Goal: Task Accomplishment & Management: Use online tool/utility

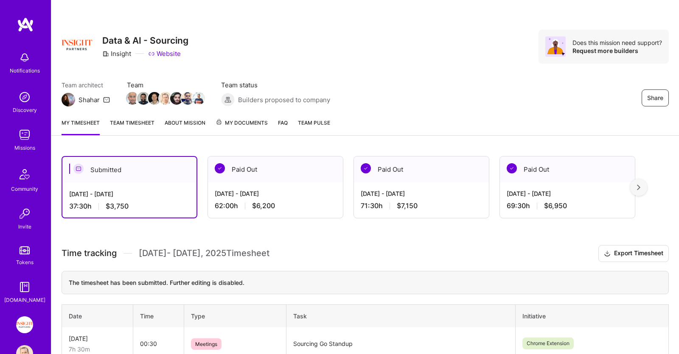
scroll to position [119, 0]
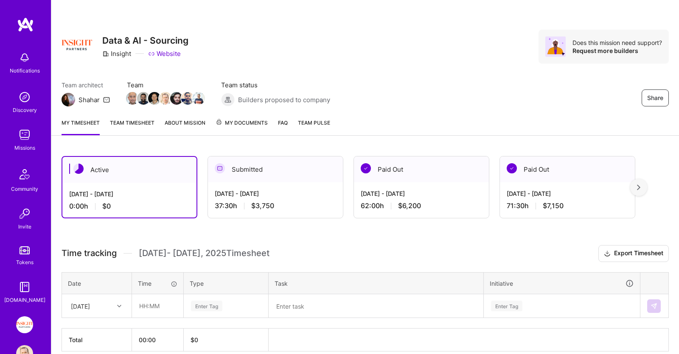
click at [429, 87] on div "Team architect Shahar Team Team status Builders proposed to company Share" at bounding box center [365, 94] width 607 height 26
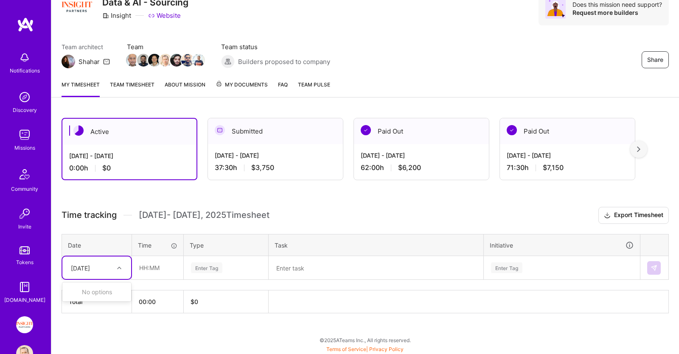
click at [117, 267] on div at bounding box center [120, 268] width 13 height 11
click at [159, 265] on input "text" at bounding box center [157, 268] width 50 height 22
click at [228, 267] on div "Enter Tag" at bounding box center [226, 268] width 72 height 11
type input "00:30"
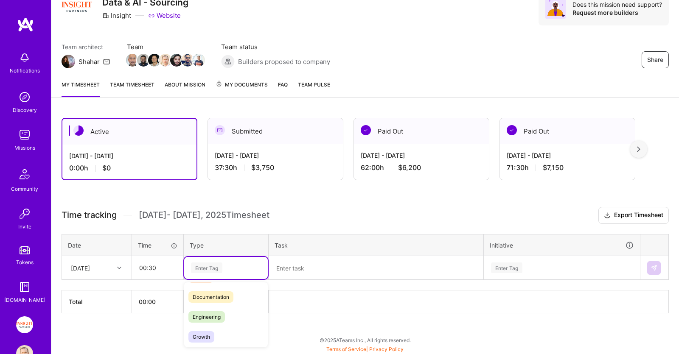
scroll to position [87, 0]
click at [216, 343] on span "Meetings" at bounding box center [203, 348] width 31 height 11
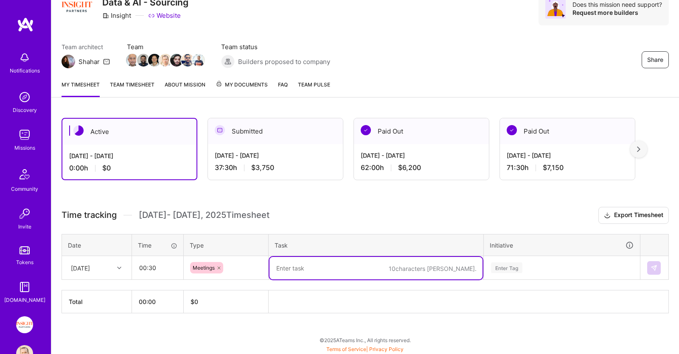
click at [303, 262] on textarea at bounding box center [375, 268] width 213 height 22
type textarea "Sourcing Go Sprint Retro"
click at [536, 272] on div "Enter Tag" at bounding box center [561, 268] width 155 height 22
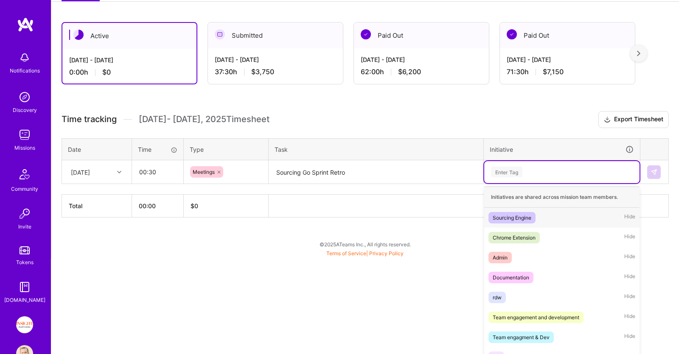
scroll to position [140, 0]
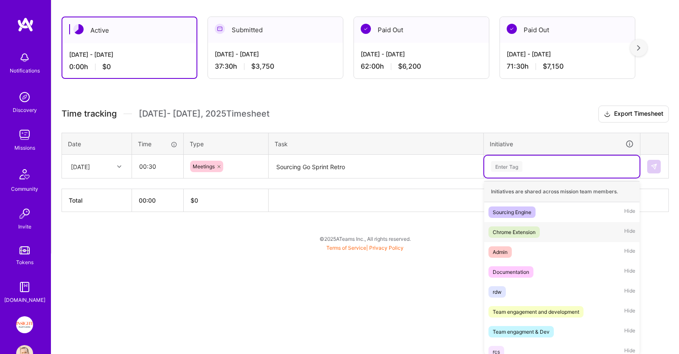
click at [537, 237] on div "Chrome Extension Hide" at bounding box center [561, 232] width 155 height 20
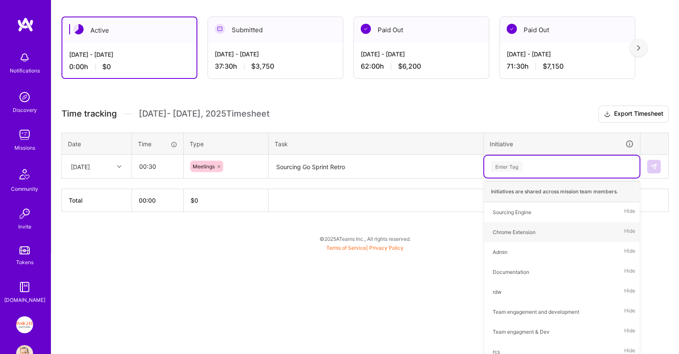
scroll to position [38, 0]
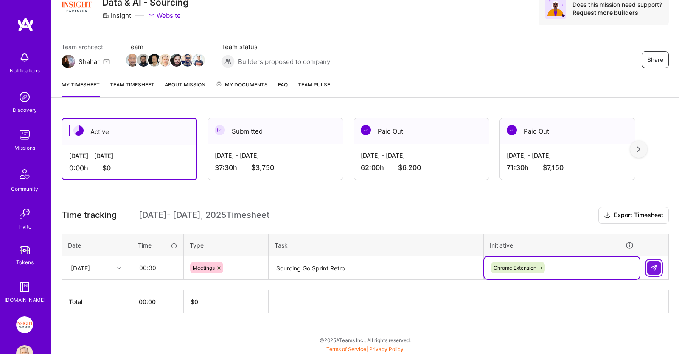
click at [657, 263] on button at bounding box center [654, 268] width 14 height 14
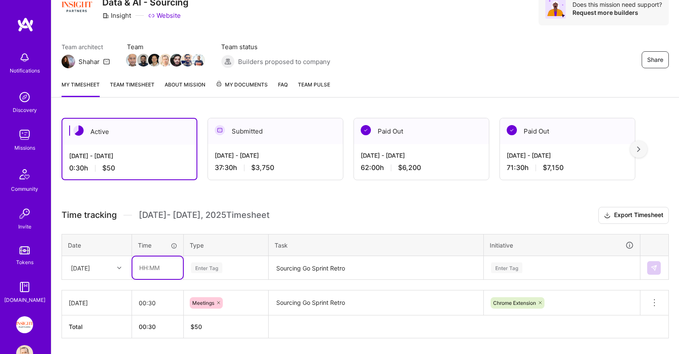
click at [162, 265] on input "text" at bounding box center [157, 268] width 50 height 22
click at [208, 268] on div "Enter Tag" at bounding box center [226, 268] width 84 height 22
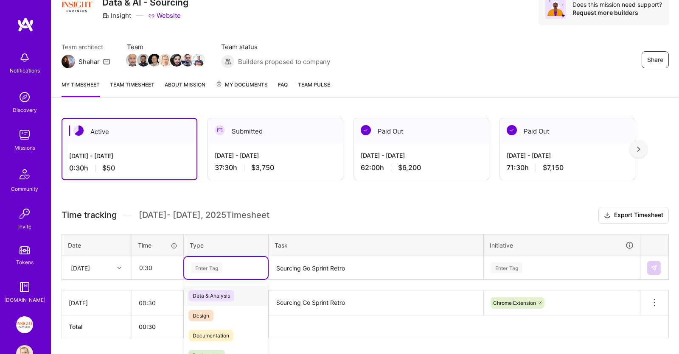
scroll to position [63, 0]
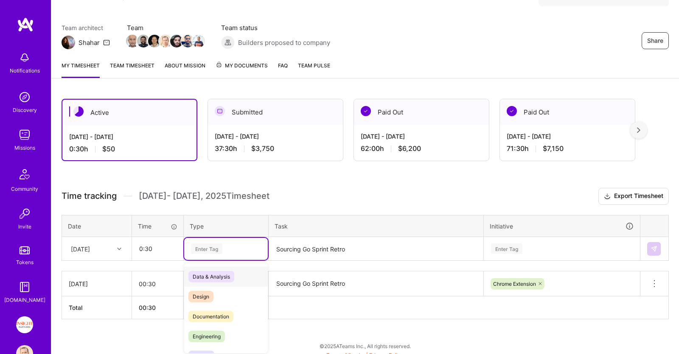
type input "00:30"
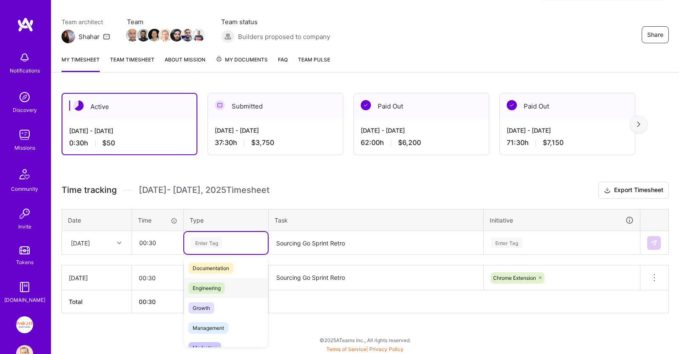
scroll to position [87, 0]
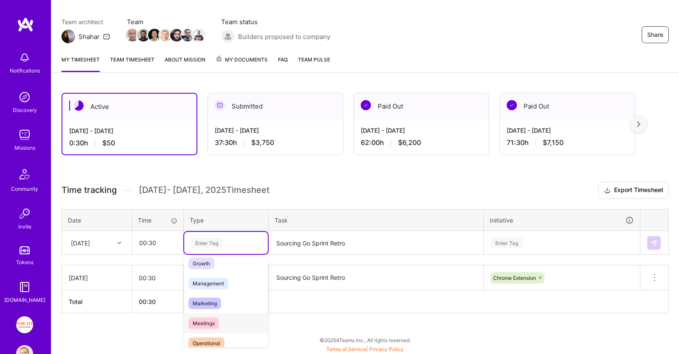
click at [215, 321] on span "Meetings" at bounding box center [203, 323] width 31 height 11
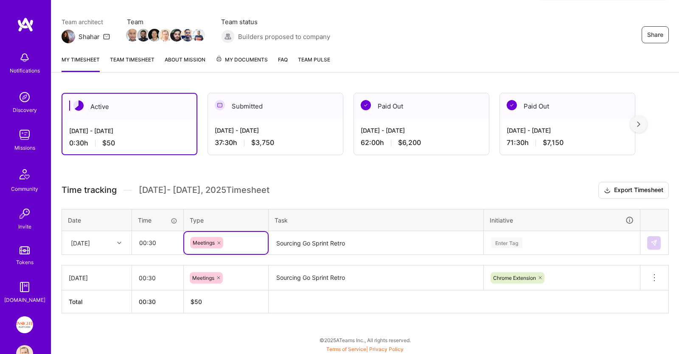
click at [304, 245] on textarea "Sourcing Go Sprint Retro" at bounding box center [375, 243] width 213 height 22
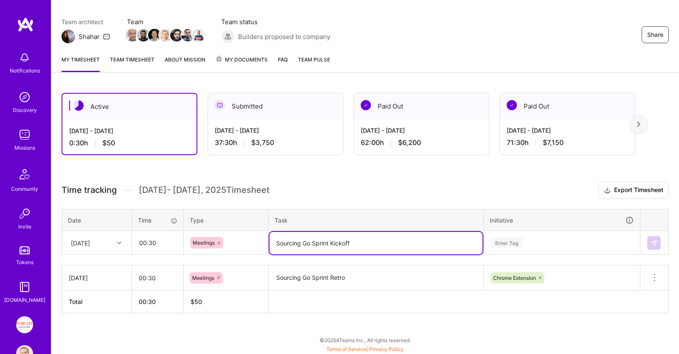
type textarea "Sourcing Go Sprint Kickoff"
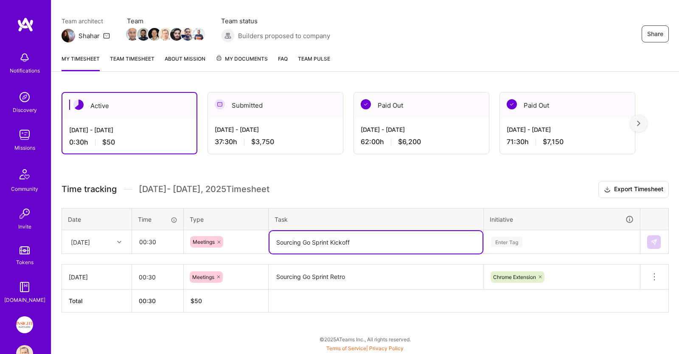
click at [504, 233] on div "Enter Tag" at bounding box center [561, 242] width 155 height 22
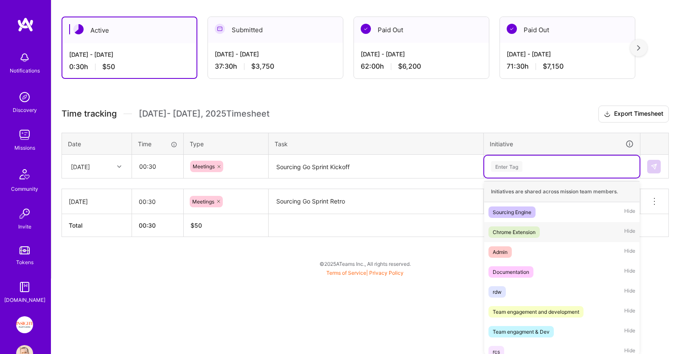
click at [527, 228] on div "Chrome Extension" at bounding box center [514, 232] width 43 height 9
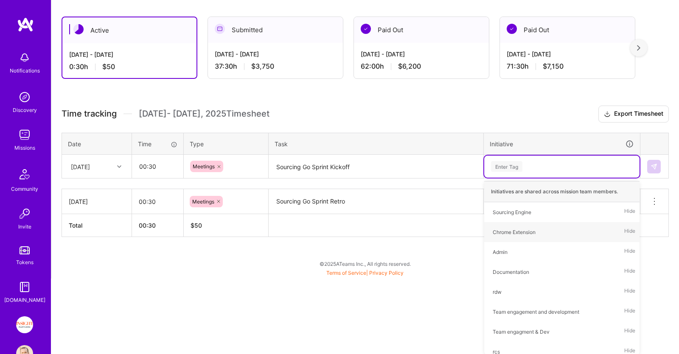
scroll to position [63, 0]
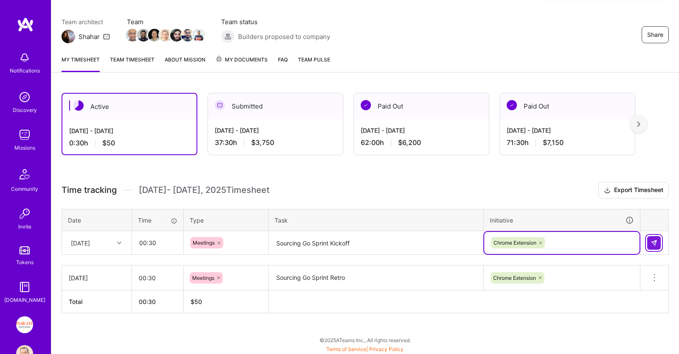
click at [654, 237] on button at bounding box center [654, 243] width 14 height 14
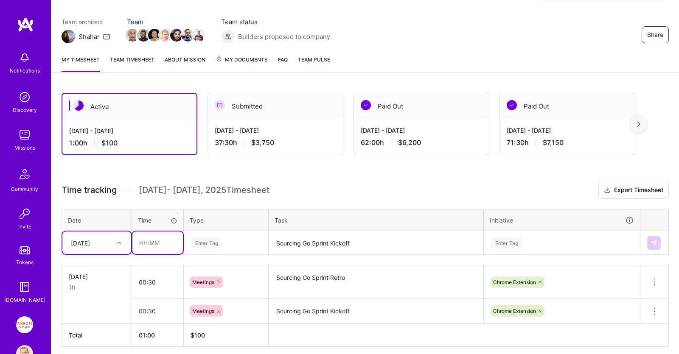
click at [168, 233] on input "text" at bounding box center [157, 243] width 50 height 22
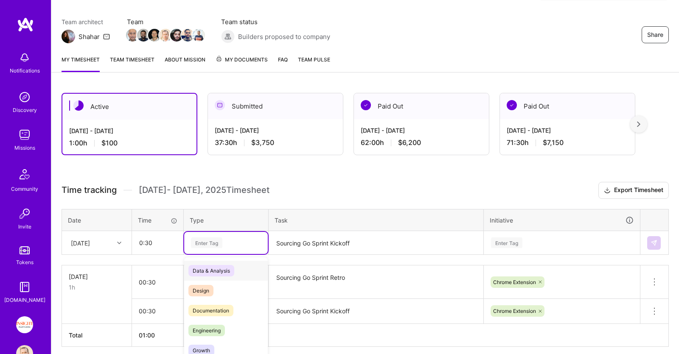
type input "00:30"
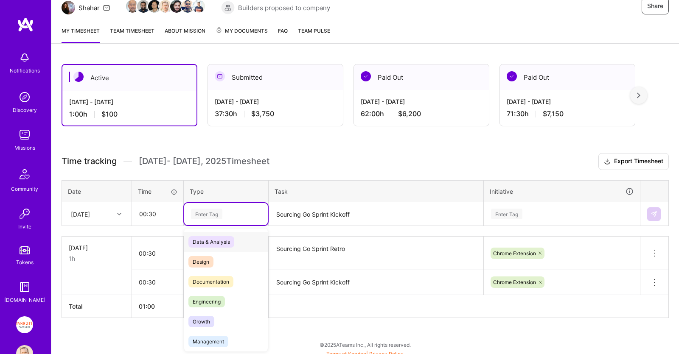
click at [212, 225] on div "option Meetings, selected. option Data & Analysis focused, 0 of 2. 17 results a…" at bounding box center [226, 214] width 84 height 22
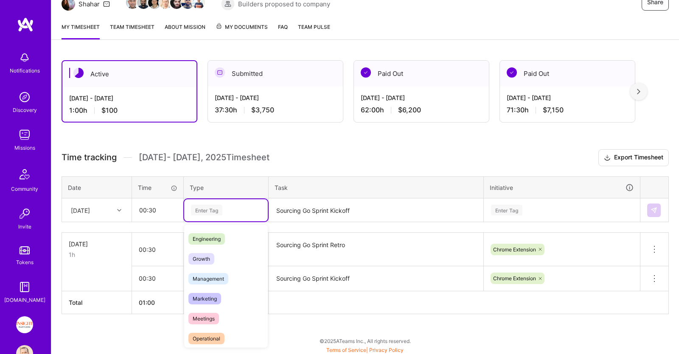
scroll to position [87, 0]
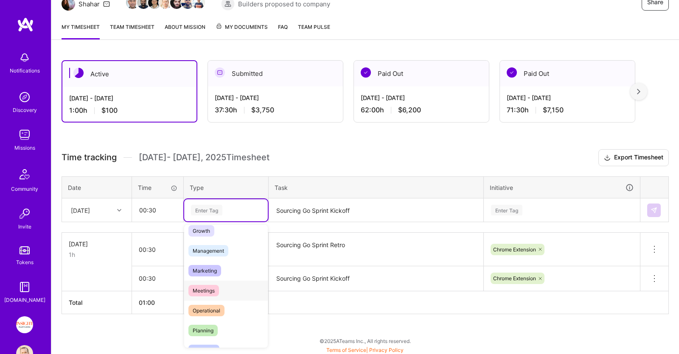
click at [209, 289] on span "Meetings" at bounding box center [203, 290] width 31 height 11
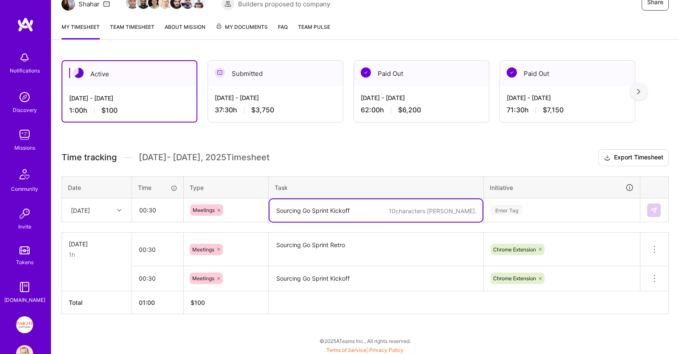
click at [298, 212] on textarea "Sourcing Go Sprint Kickoff" at bounding box center [375, 210] width 213 height 22
type textarea "Sourcing Home Sprint Kickoff"
click at [532, 203] on div "Enter Tag" at bounding box center [561, 210] width 155 height 22
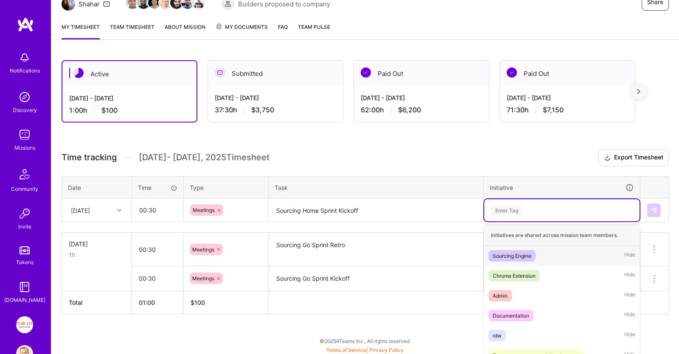
click at [519, 266] on div "Chrome Extension Hide" at bounding box center [561, 276] width 155 height 20
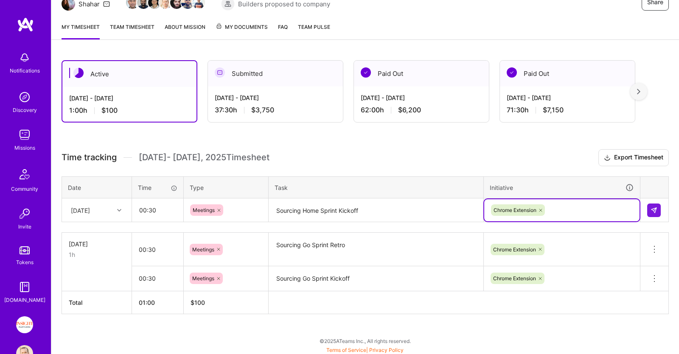
scroll to position [96, 0]
click at [542, 208] on icon at bounding box center [540, 210] width 5 height 5
click at [550, 208] on div "option Chrome Extension, deselected. Select is focused ,type to refine list, pr…" at bounding box center [561, 210] width 155 height 22
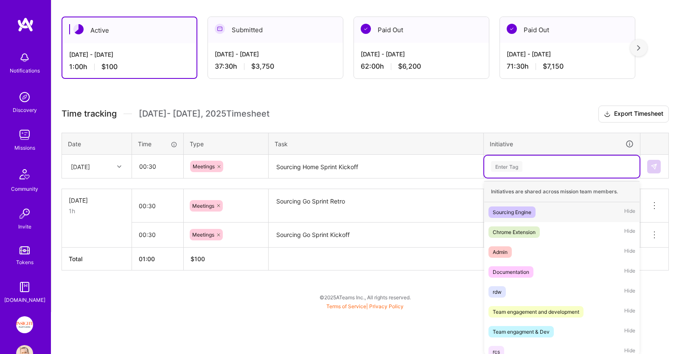
click at [532, 211] on span "Sourcing Engine" at bounding box center [511, 212] width 47 height 11
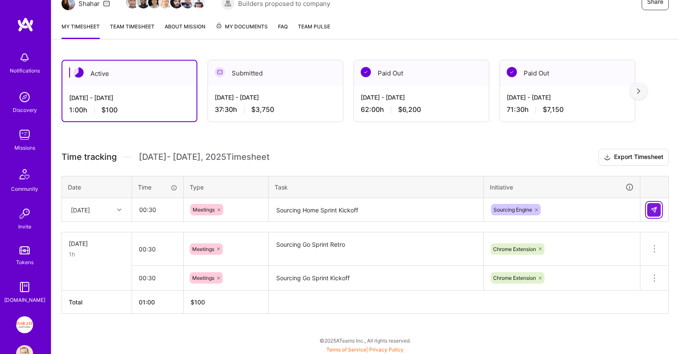
click at [653, 205] on button at bounding box center [654, 210] width 14 height 14
